Goal: Task Accomplishment & Management: Manage account settings

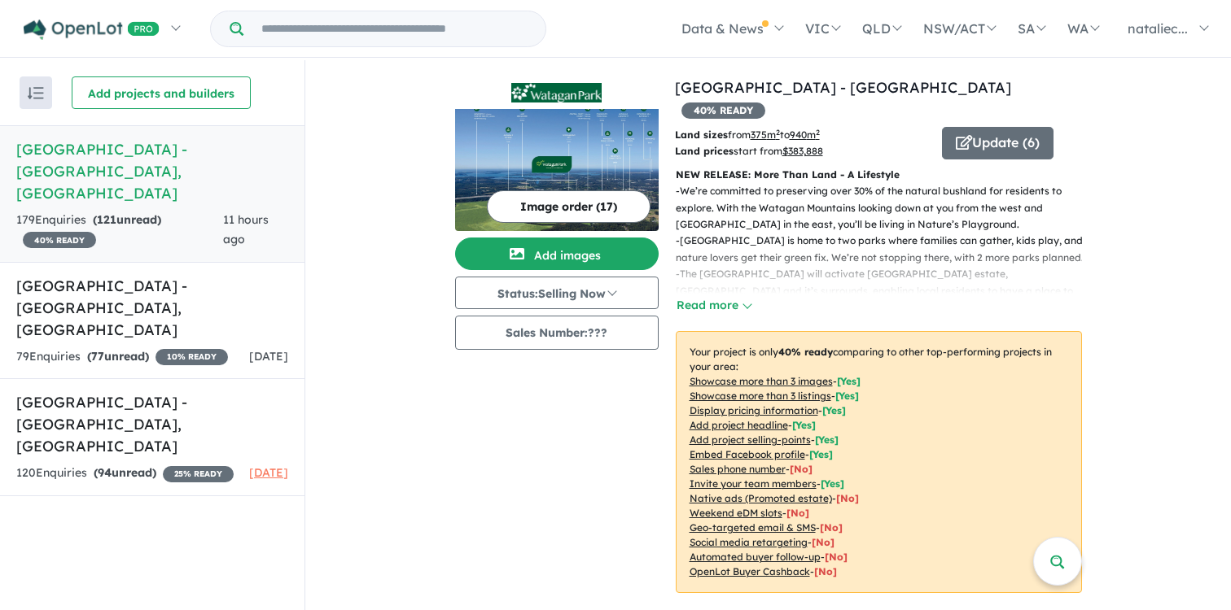
click at [583, 203] on button "Image order ( 17 )" at bounding box center [569, 206] width 164 height 33
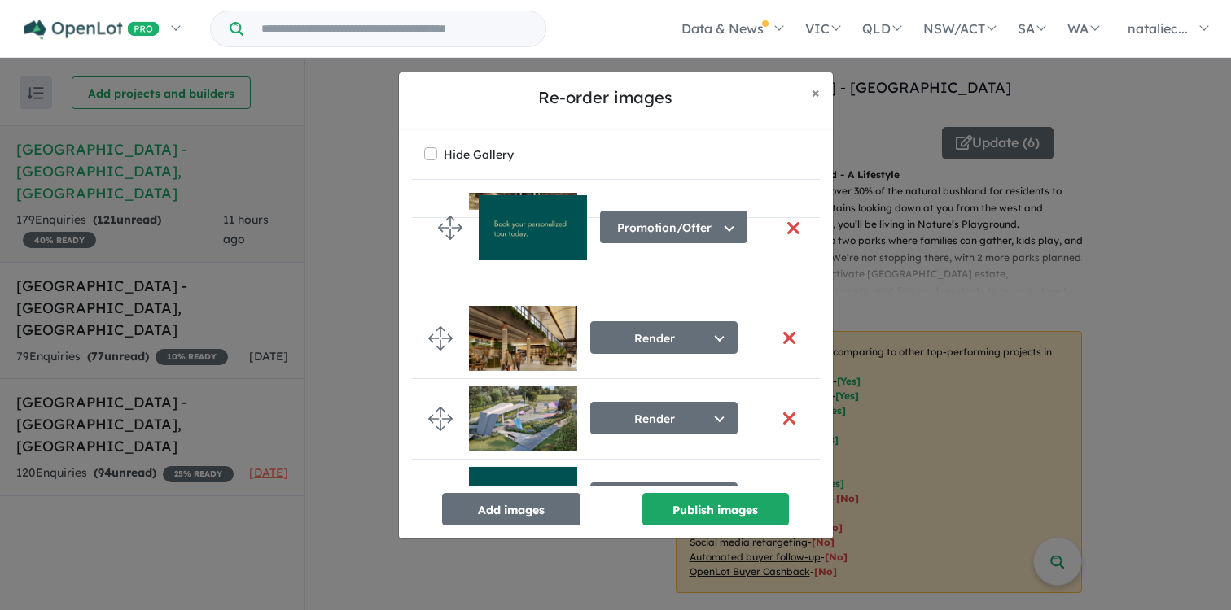
scroll to position [1018, 0]
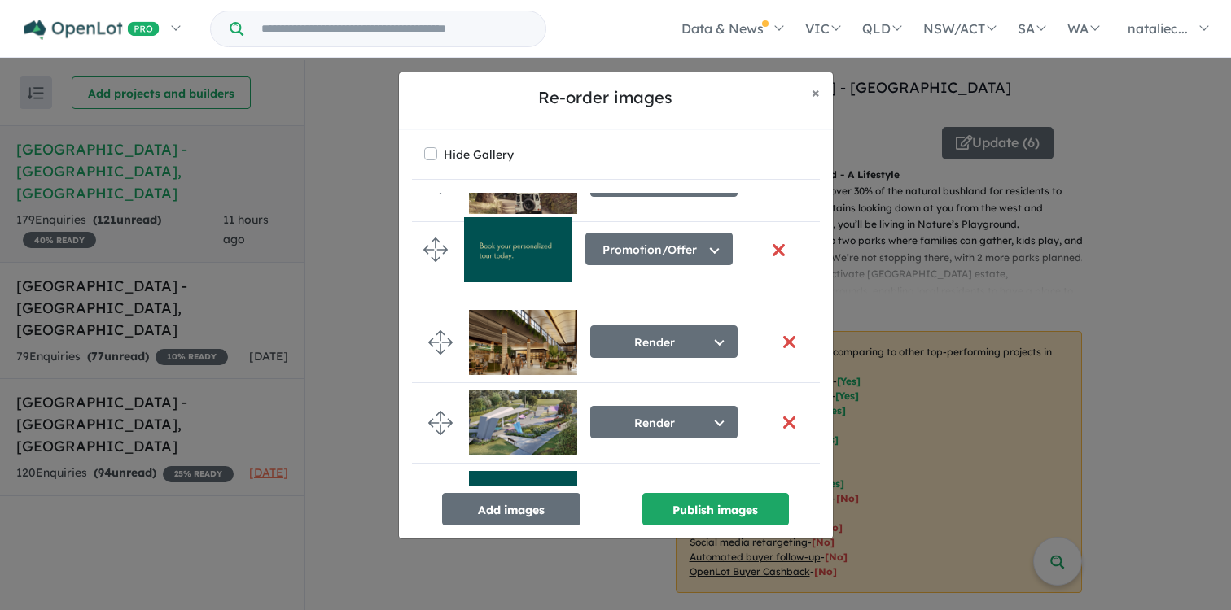
drag, startPoint x: 440, startPoint y: 416, endPoint x: 435, endPoint y: 251, distance: 164.5
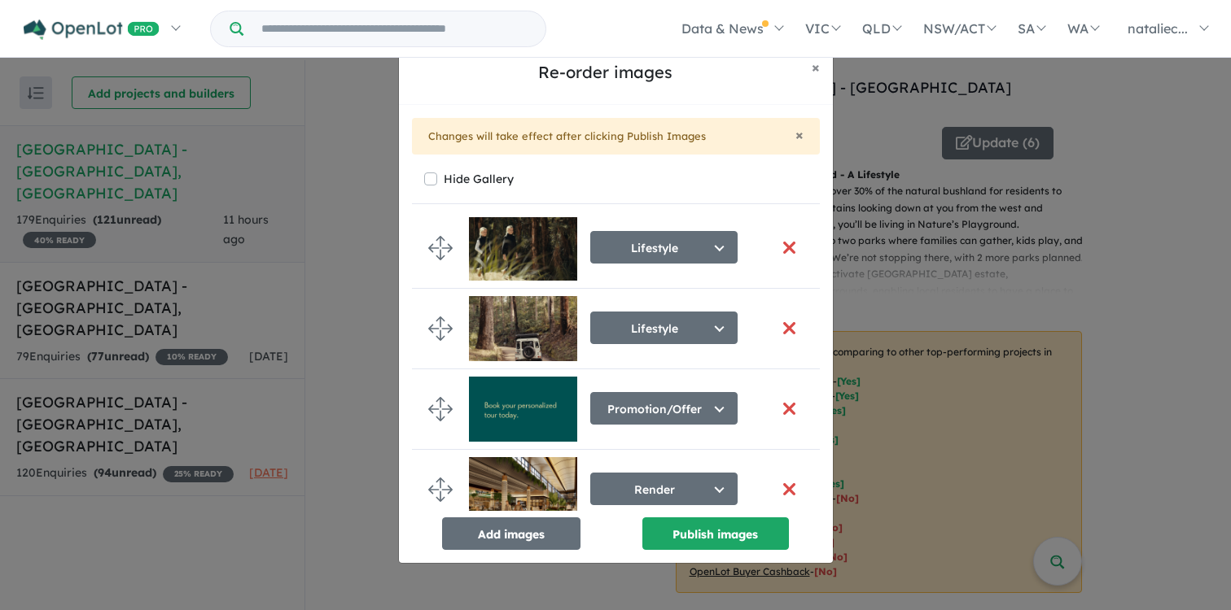
scroll to position [974, 0]
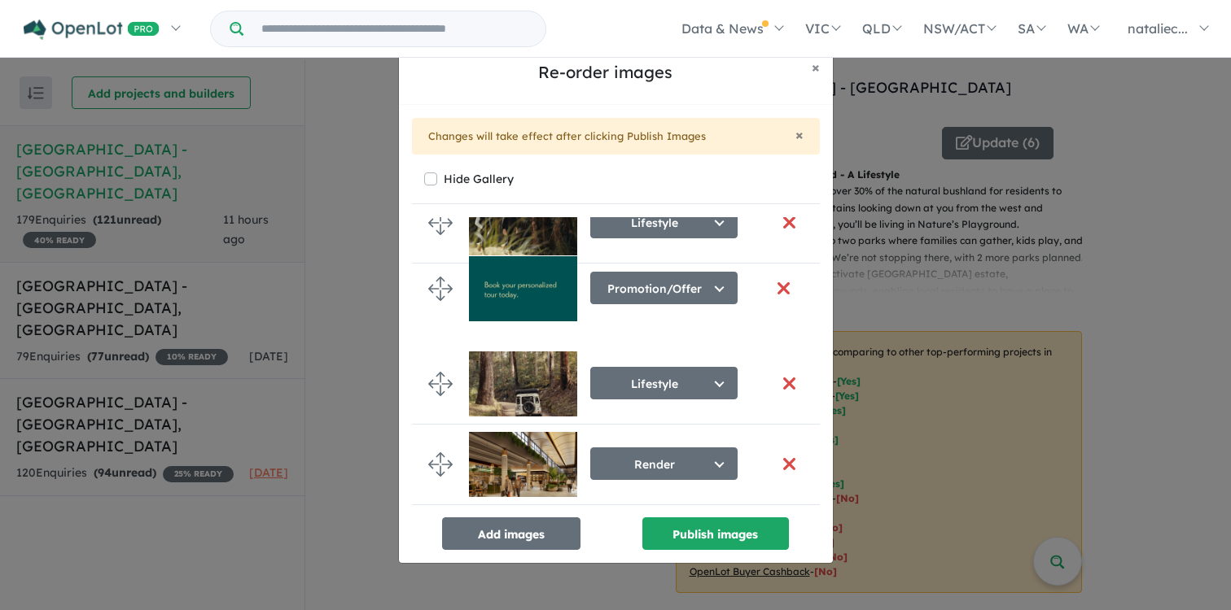
drag, startPoint x: 437, startPoint y: 377, endPoint x: 437, endPoint y: 285, distance: 92.0
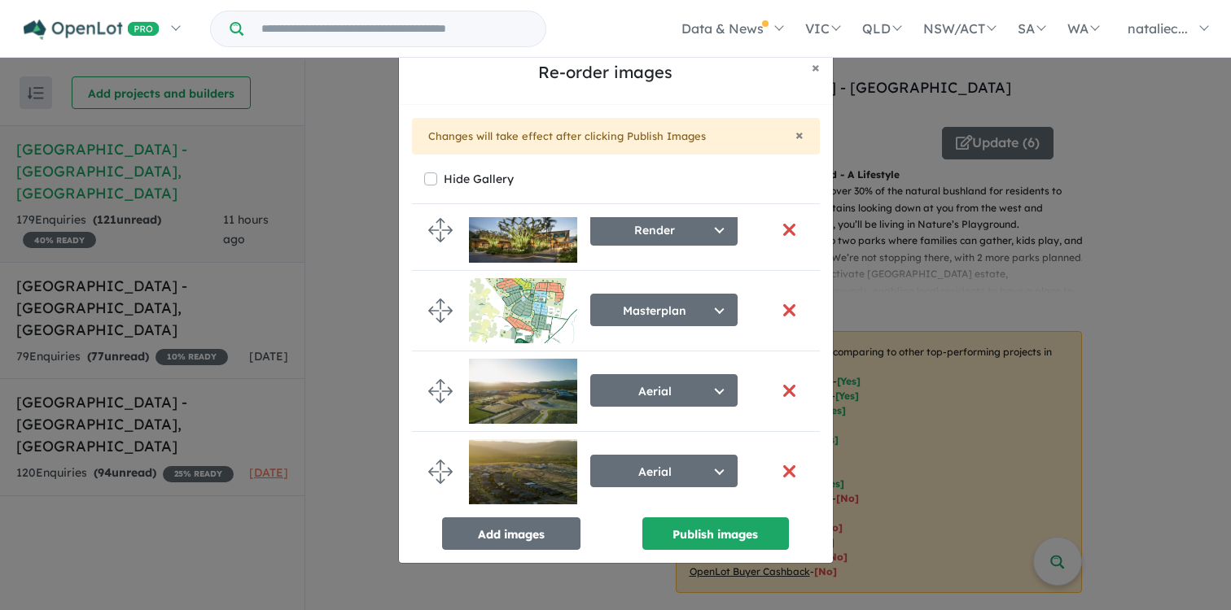
scroll to position [0, 0]
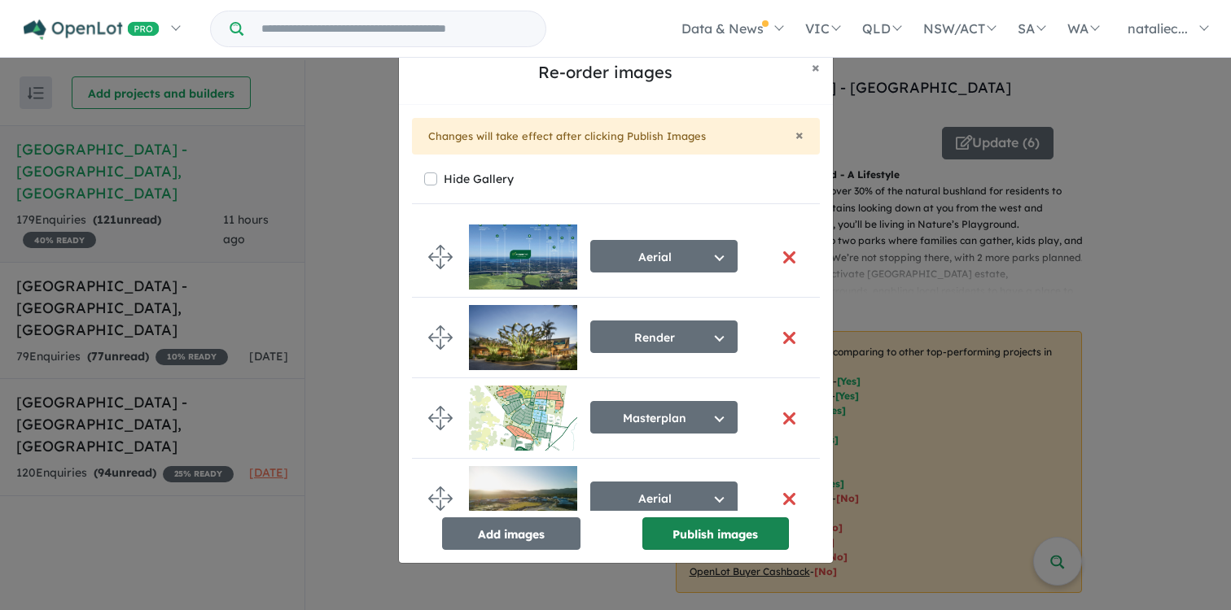
click at [681, 532] on button "Publish images" at bounding box center [715, 534] width 146 height 33
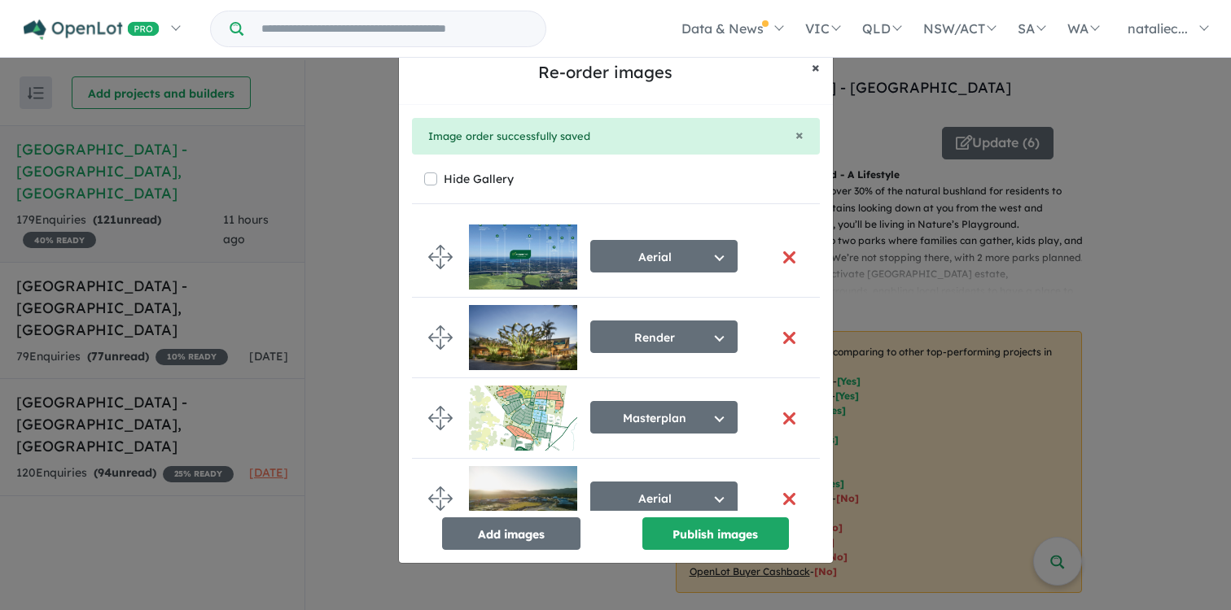
click at [815, 66] on span "×" at bounding box center [815, 67] width 8 height 19
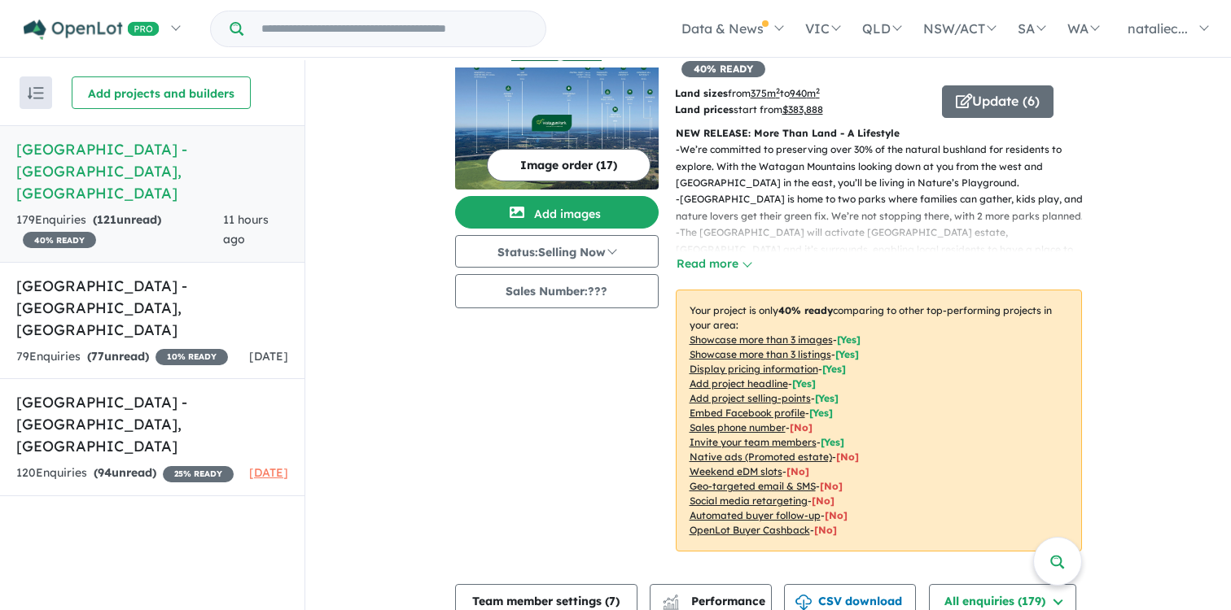
scroll to position [50, 0]
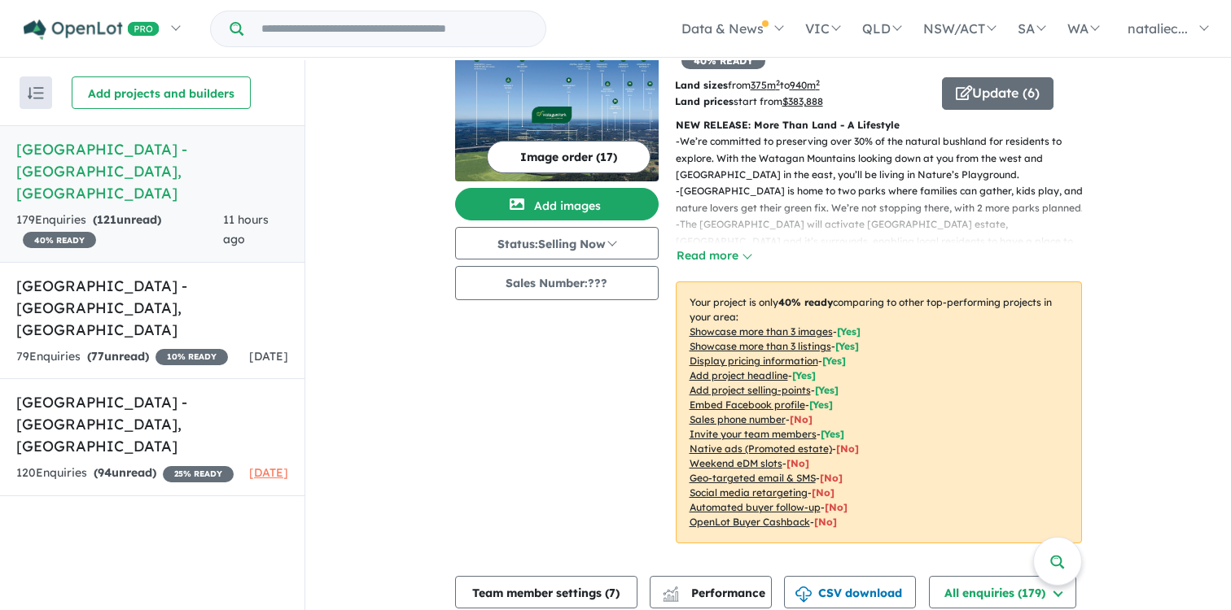
click at [737, 487] on u "Social media retargeting" at bounding box center [748, 493] width 118 height 12
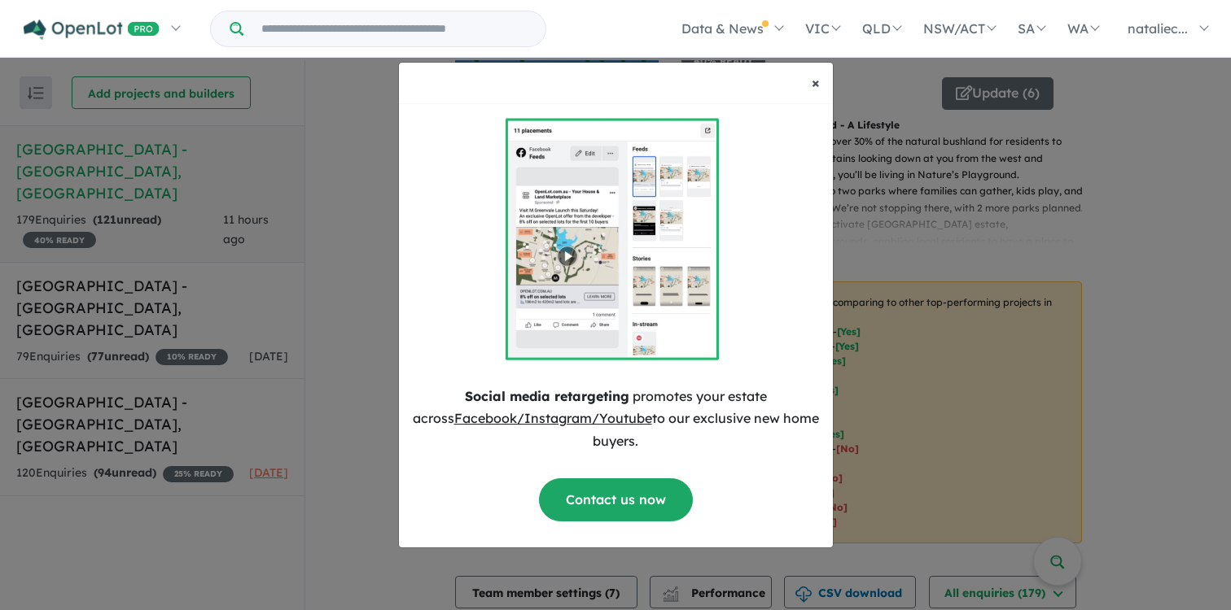
click at [811, 81] on span "×" at bounding box center [815, 82] width 8 height 19
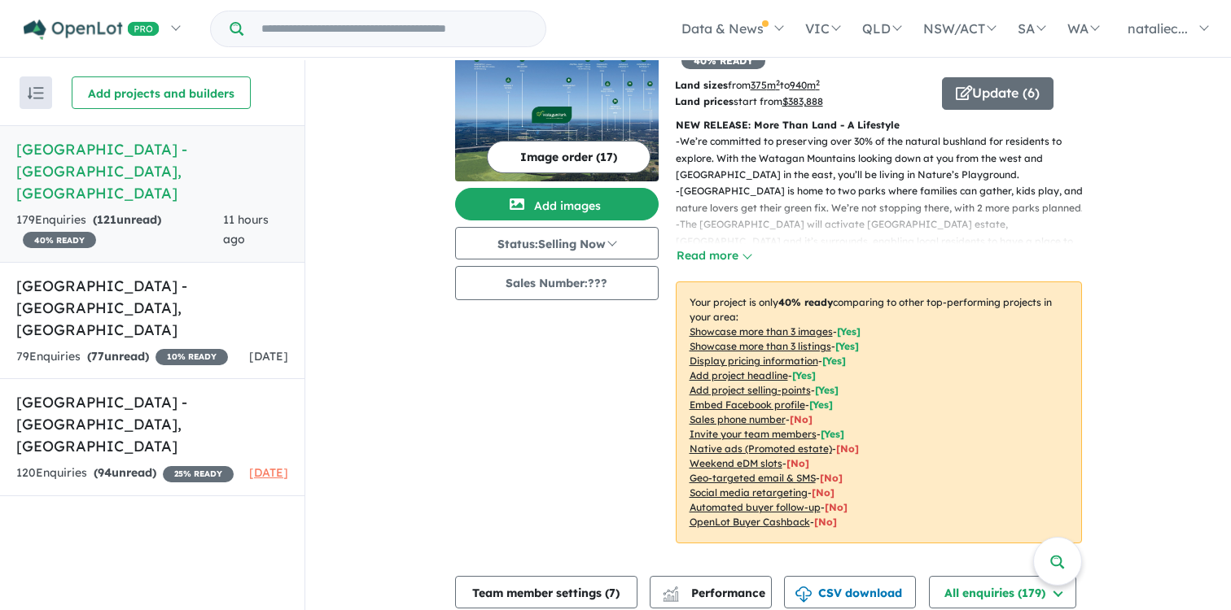
click at [725, 413] on u "Sales phone number" at bounding box center [737, 419] width 96 height 12
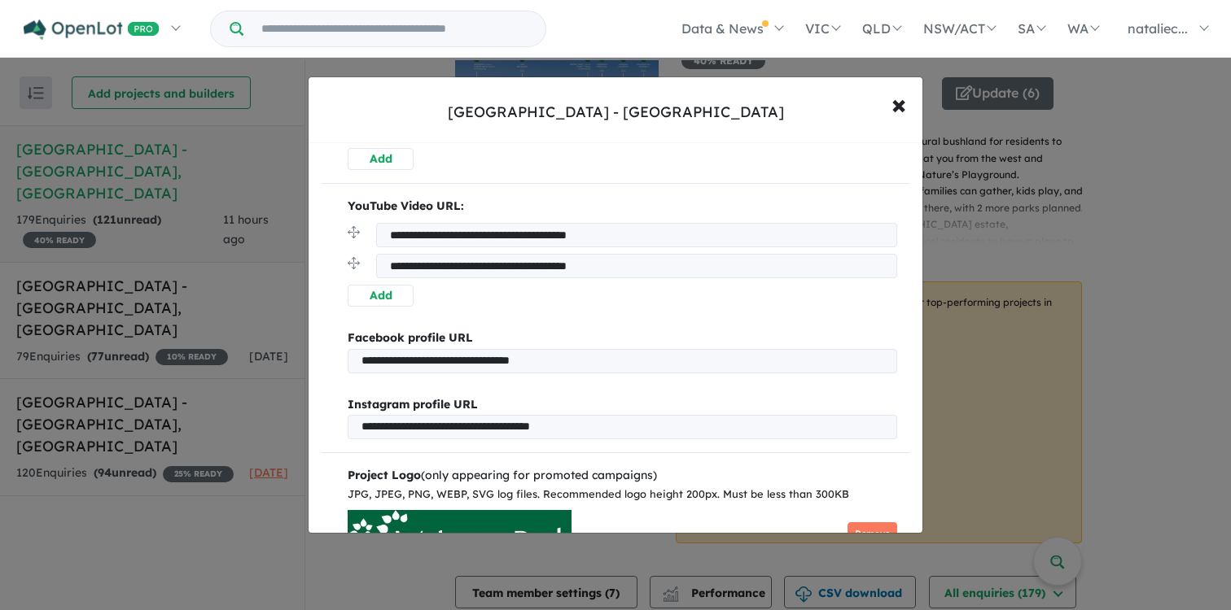
scroll to position [1103, 0]
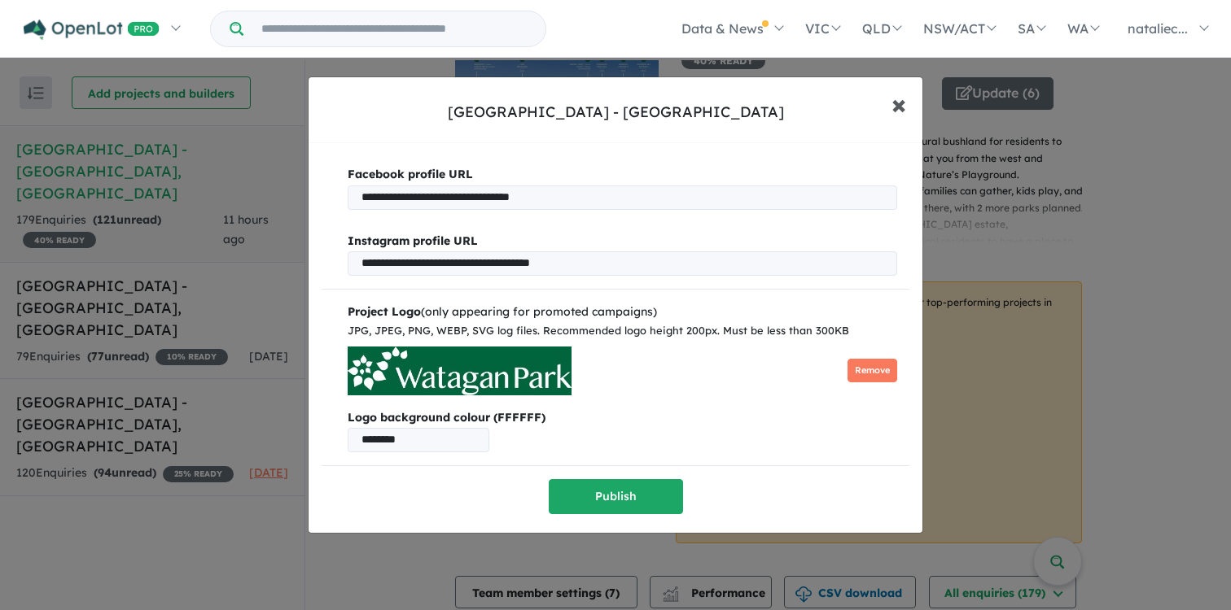
click at [895, 107] on span "×" at bounding box center [898, 103] width 15 height 35
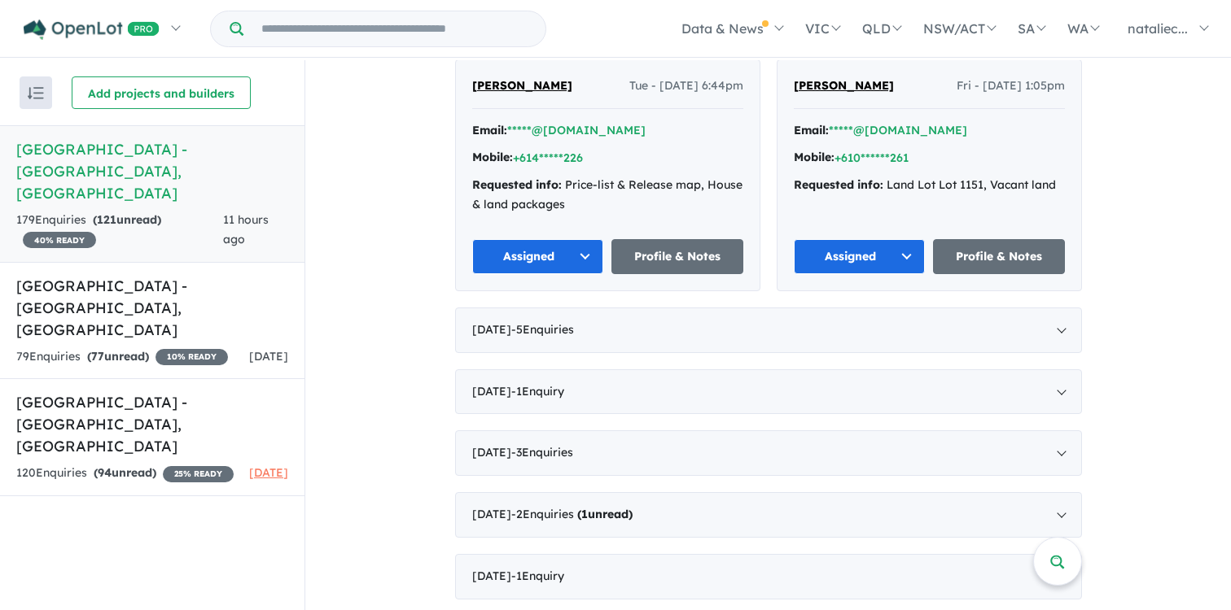
scroll to position [981, 0]
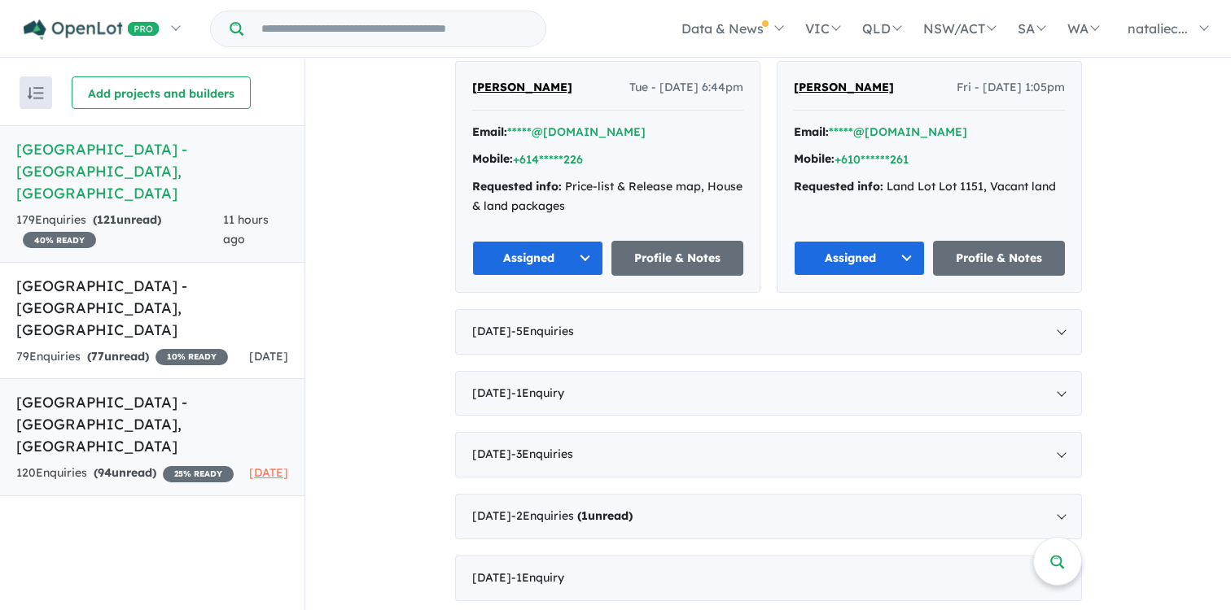
click at [190, 391] on h5 "[GEOGRAPHIC_DATA] - [GEOGRAPHIC_DATA] , [GEOGRAPHIC_DATA]" at bounding box center [152, 424] width 272 height 66
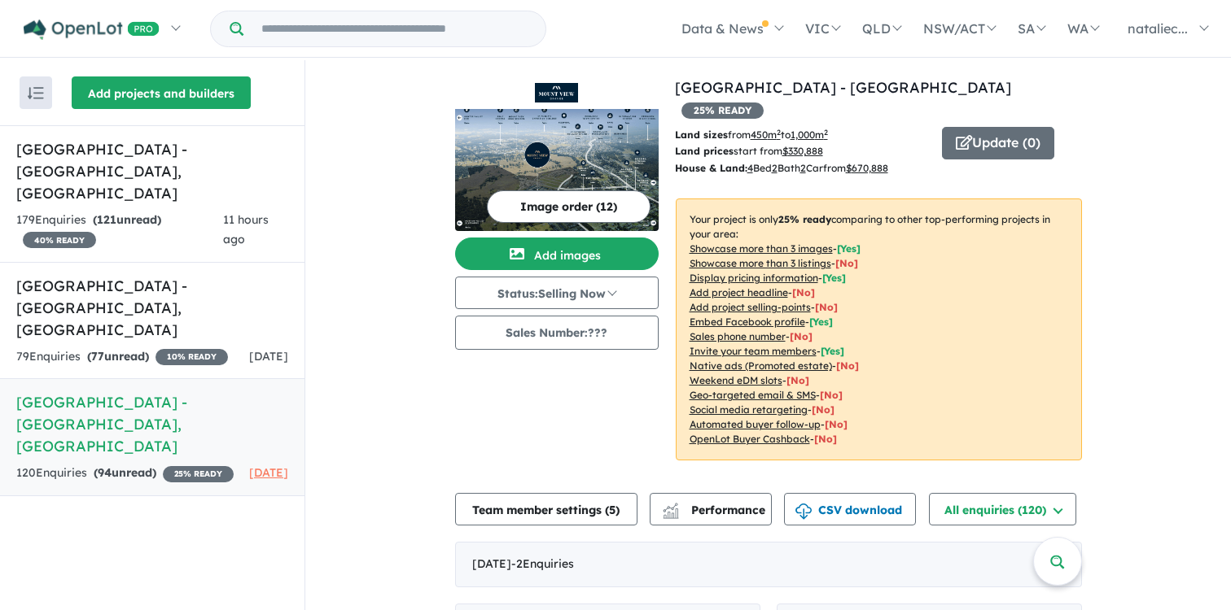
click at [111, 91] on button "Add projects and builders" at bounding box center [161, 93] width 179 height 33
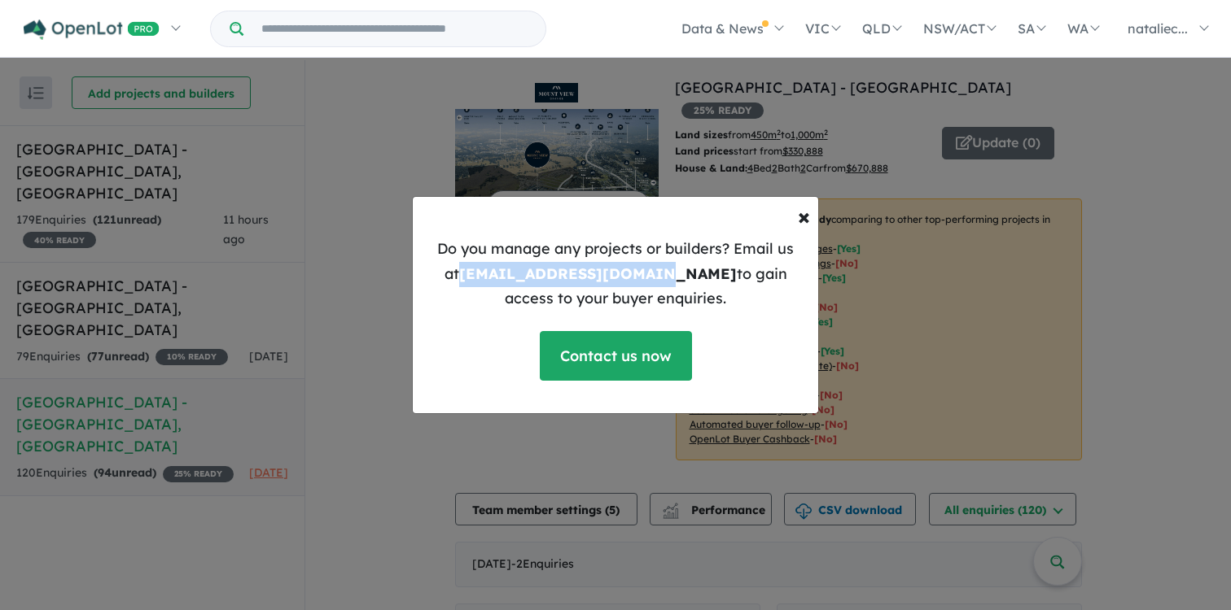
drag, startPoint x: 627, startPoint y: 275, endPoint x: 440, endPoint y: 269, distance: 186.5
click at [440, 269] on p "Do you manage any projects or builders? Email us at [EMAIL_ADDRESS][DOMAIN_NAME…" at bounding box center [615, 274] width 379 height 75
copy b "[EMAIL_ADDRESS][DOMAIN_NAME]"
